Goal: Task Accomplishment & Management: Use online tool/utility

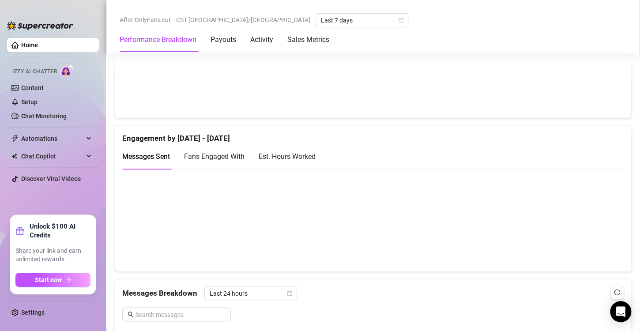
scroll to position [536, 0]
click at [277, 159] on div "Est. Hours Worked" at bounding box center [286, 155] width 57 height 11
